Goal: Task Accomplishment & Management: Manage account settings

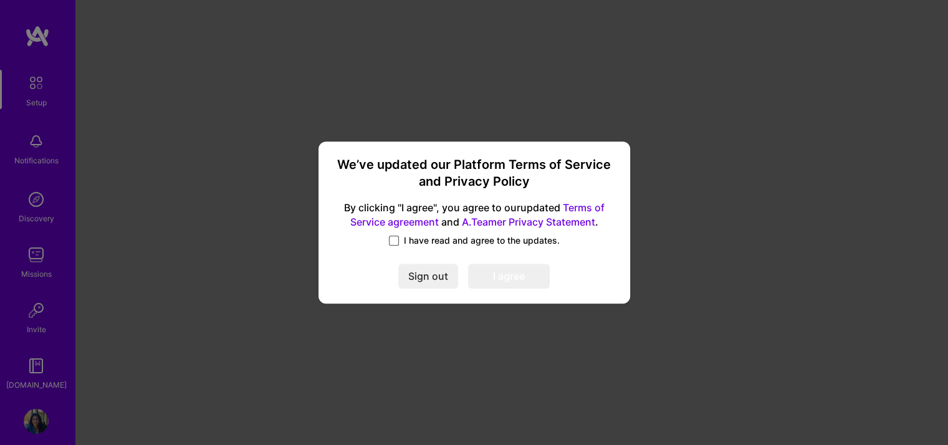
click at [393, 237] on span at bounding box center [394, 241] width 10 height 10
click at [0, 0] on input "I have read and agree to the updates." at bounding box center [0, 0] width 0 height 0
click at [506, 271] on button "I agree" at bounding box center [509, 276] width 82 height 25
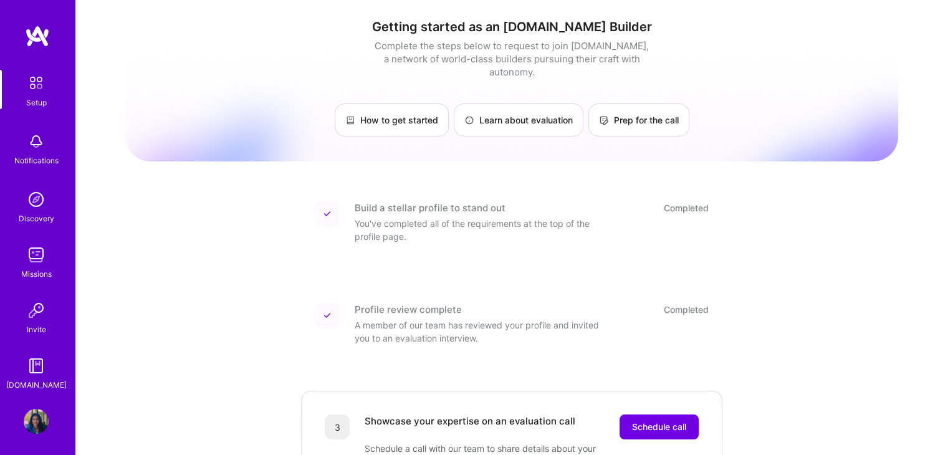
scroll to position [398, 0]
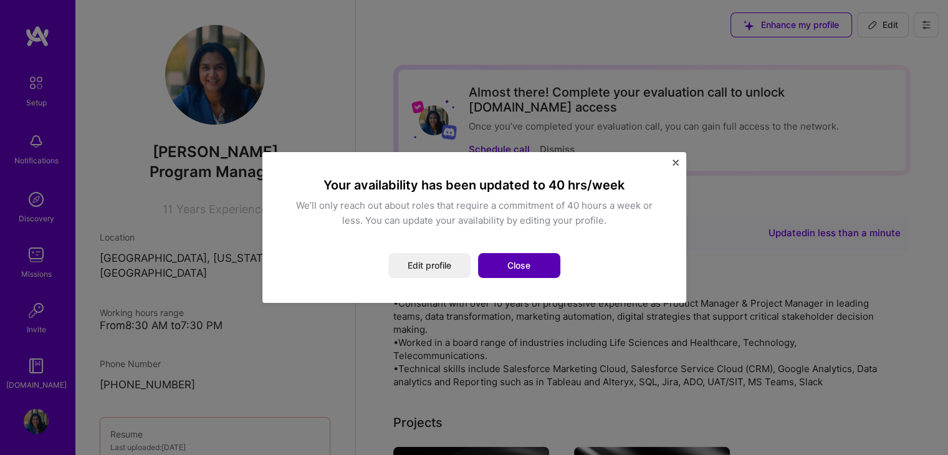
click at [519, 260] on button "Close" at bounding box center [519, 265] width 82 height 25
